Goal: Information Seeking & Learning: Learn about a topic

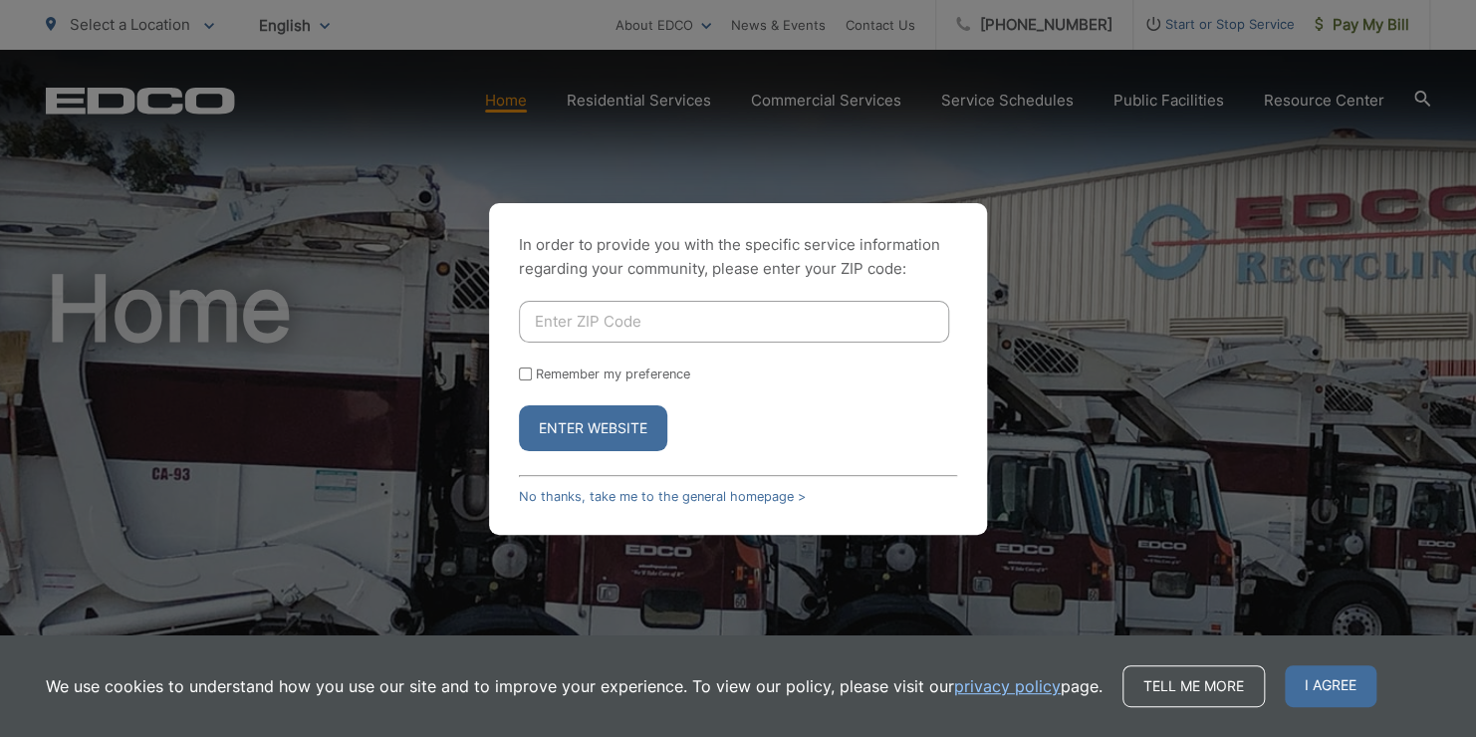
click at [703, 317] on input "Enter ZIP Code" at bounding box center [734, 322] width 430 height 42
type input "90712"
click at [524, 373] on input "Remember my preference" at bounding box center [525, 373] width 13 height 13
checkbox input "true"
click at [556, 425] on button "Enter Website" at bounding box center [593, 428] width 148 height 46
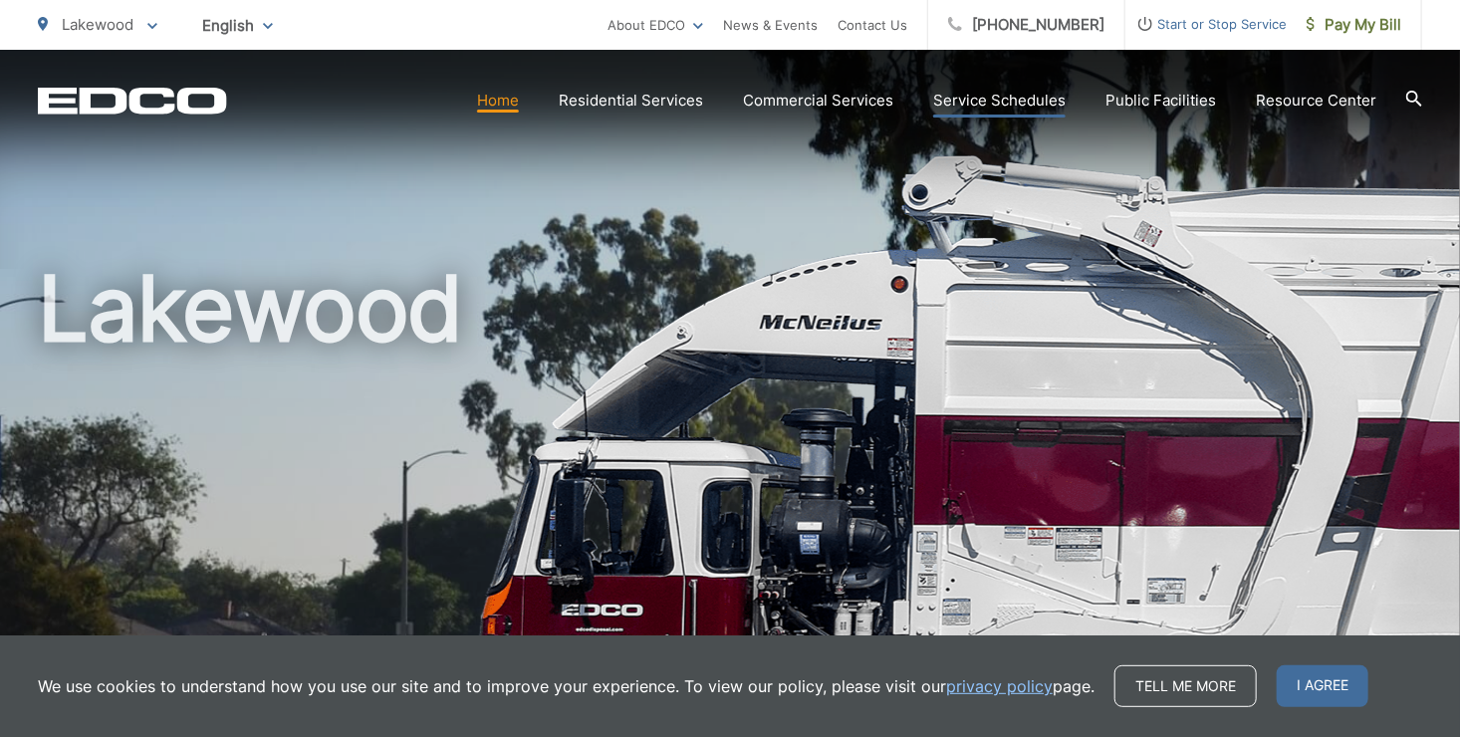
click at [1025, 100] on link "Service Schedules" at bounding box center [999, 101] width 132 height 24
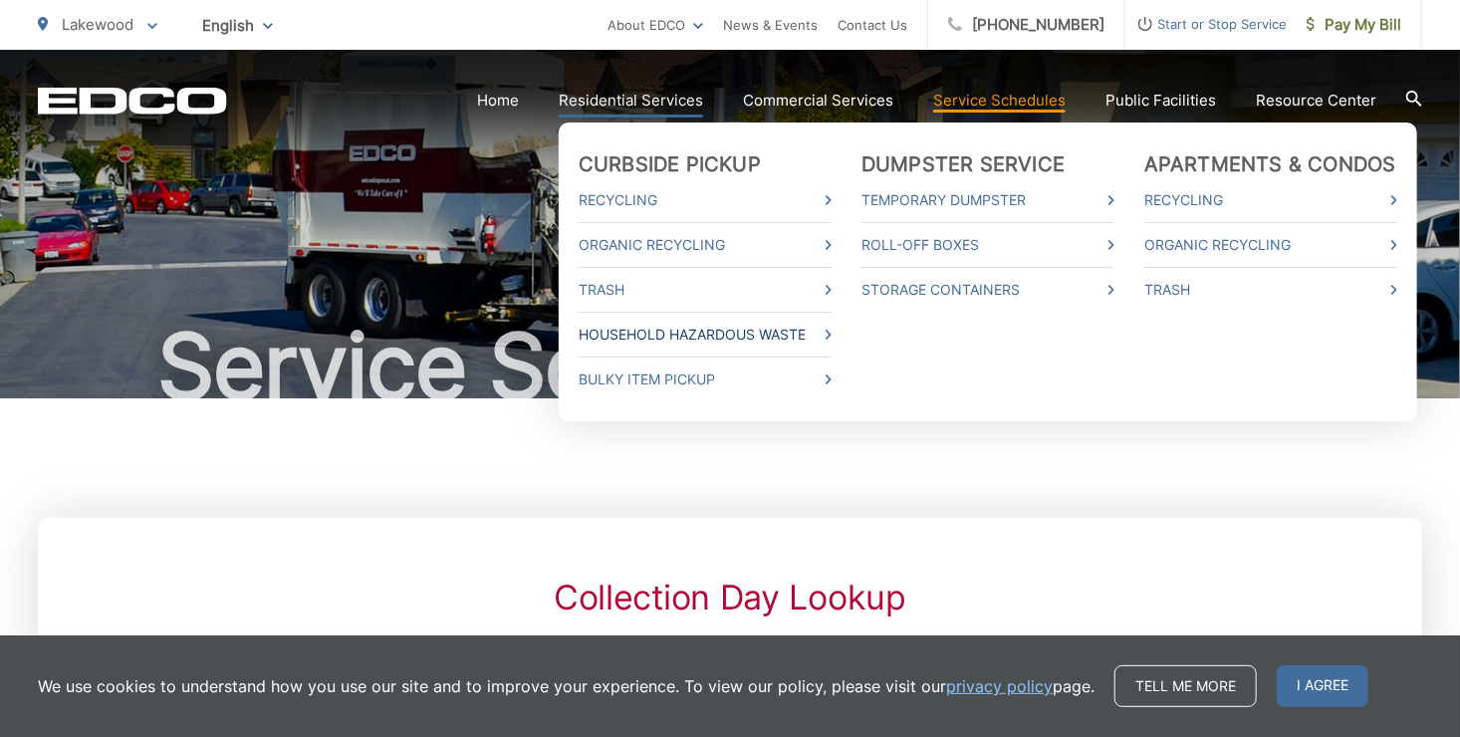
click at [807, 327] on link "Household Hazardous Waste" at bounding box center [704, 335] width 253 height 24
